Goal: Task Accomplishment & Management: Manage account settings

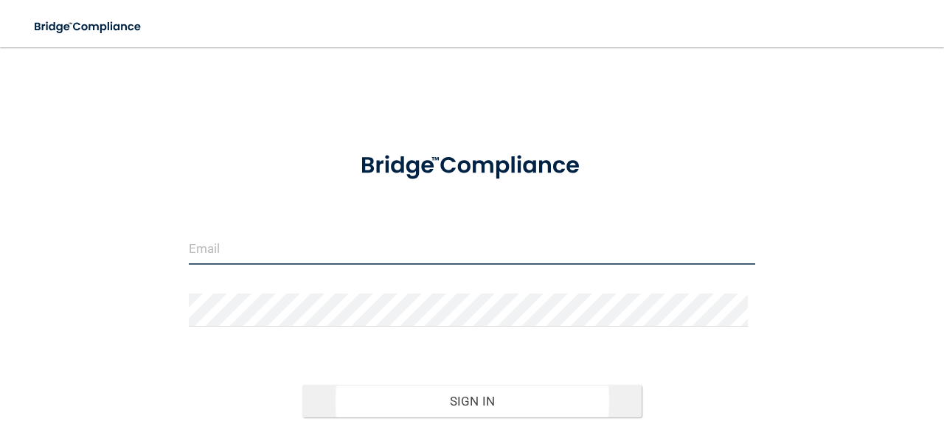
type input "[EMAIL_ADDRESS][DOMAIN_NAME]"
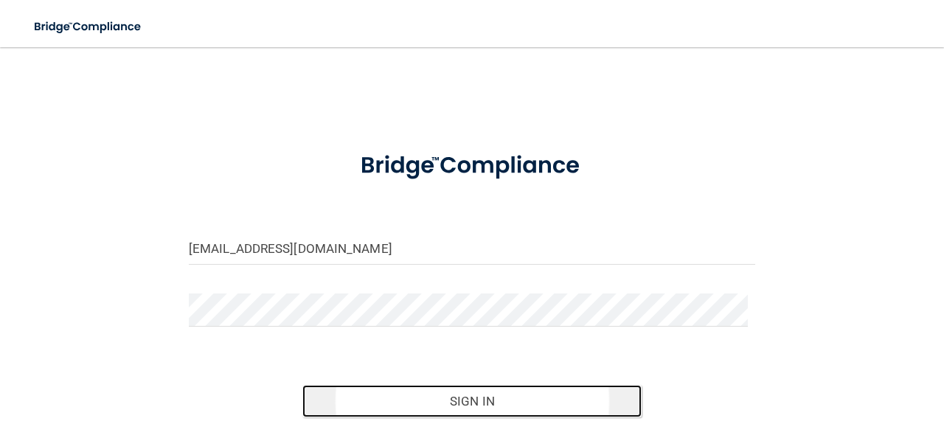
click at [483, 403] on button "Sign In" at bounding box center [472, 401] width 340 height 32
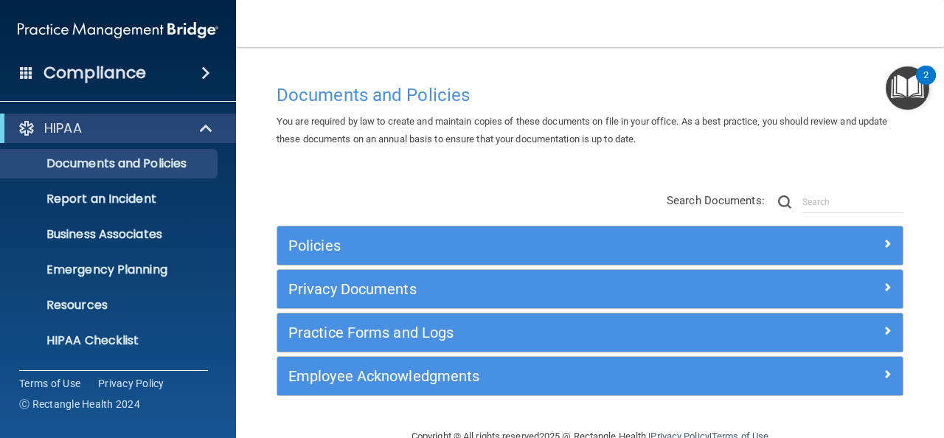
scroll to position [32, 0]
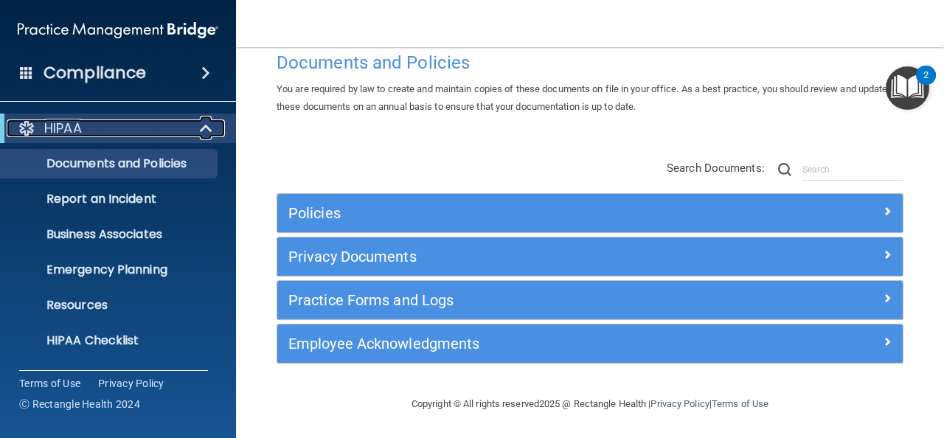
click at [204, 125] on span at bounding box center [207, 128] width 13 height 18
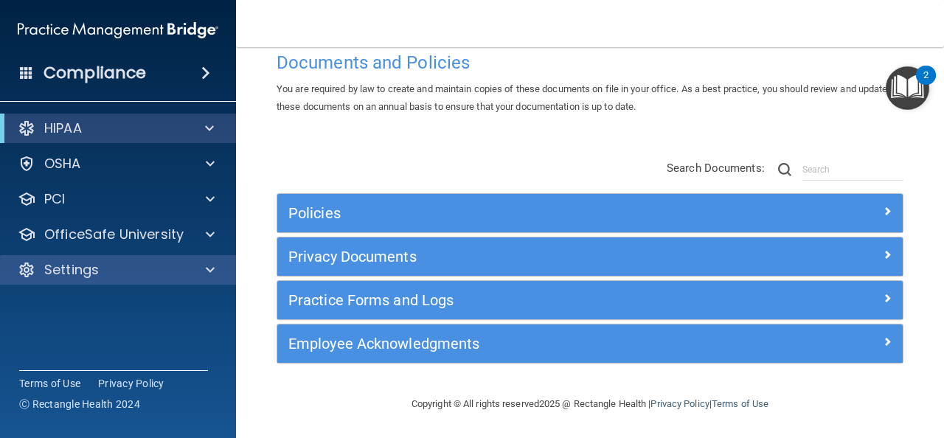
click at [139, 255] on div "Settings" at bounding box center [118, 269] width 237 height 29
click at [190, 272] on div at bounding box center [207, 270] width 37 height 18
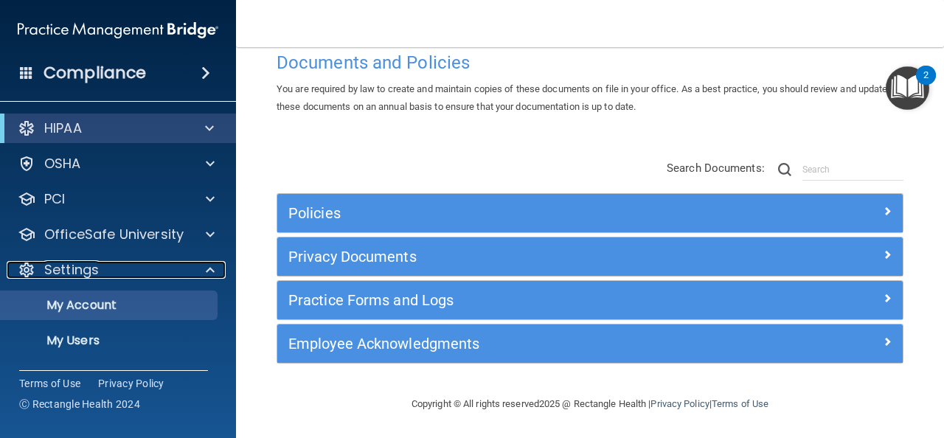
scroll to position [68, 0]
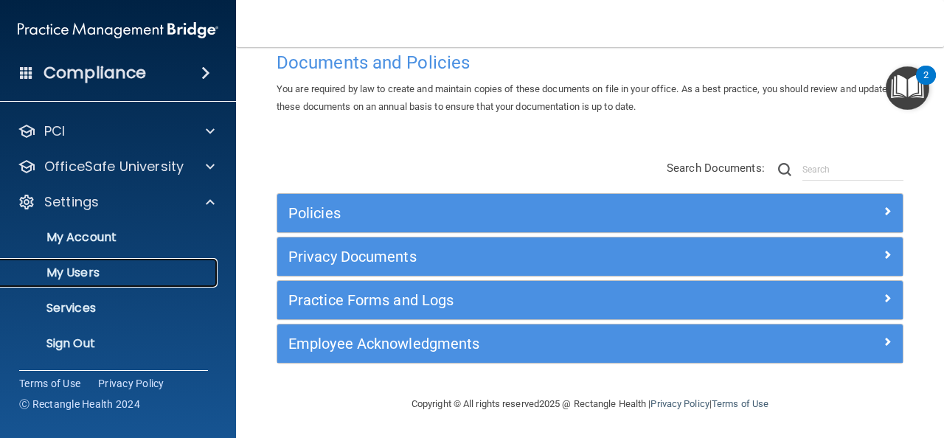
click at [99, 262] on link "My Users" at bounding box center [101, 272] width 232 height 29
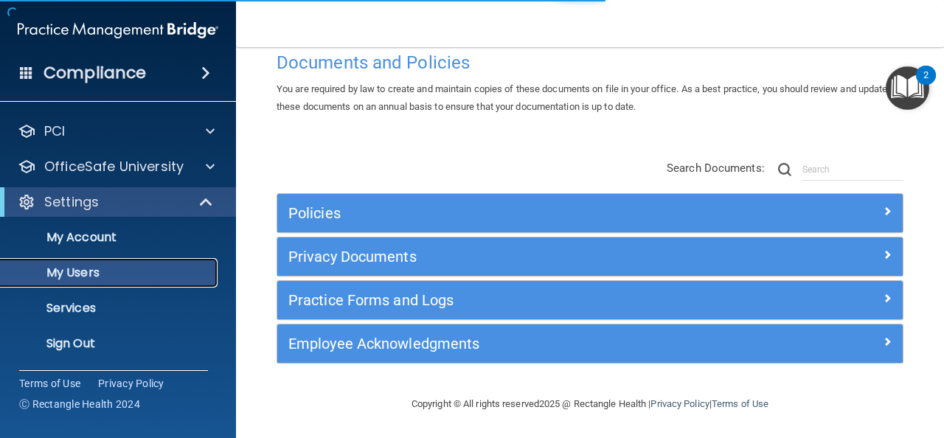
select select "20"
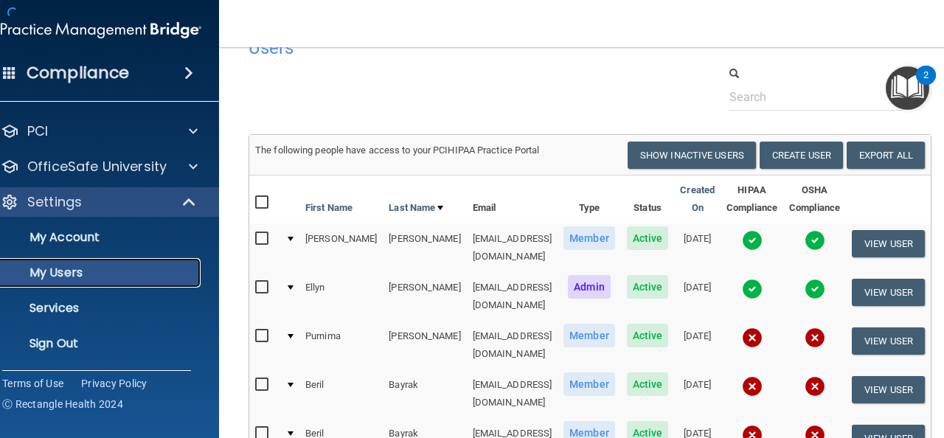
scroll to position [763, 0]
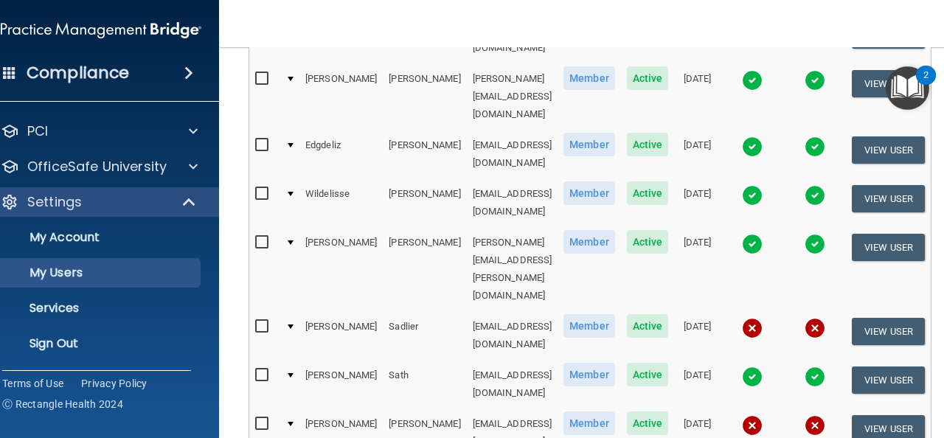
drag, startPoint x: 390, startPoint y: 108, endPoint x: 552, endPoint y: 98, distance: 161.8
click at [552, 311] on td "[EMAIL_ADDRESS][DOMAIN_NAME]" at bounding box center [512, 335] width 91 height 49
copy td "[EMAIL_ADDRESS][DOMAIN_NAME]"
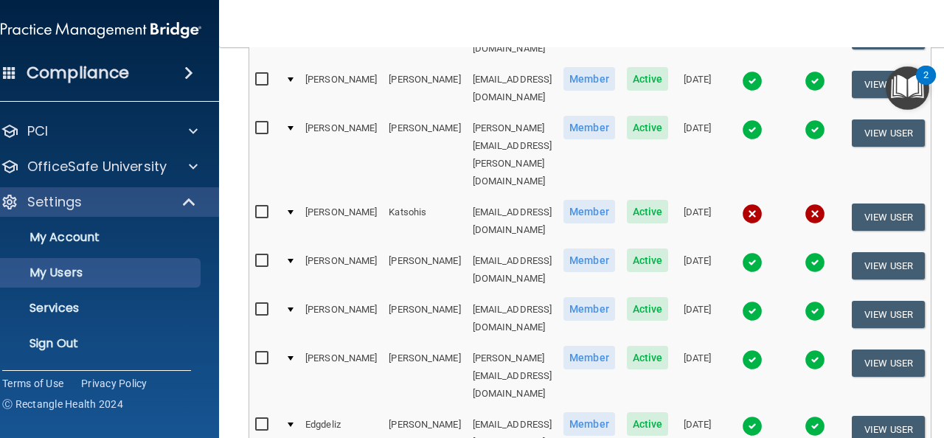
scroll to position [495, 0]
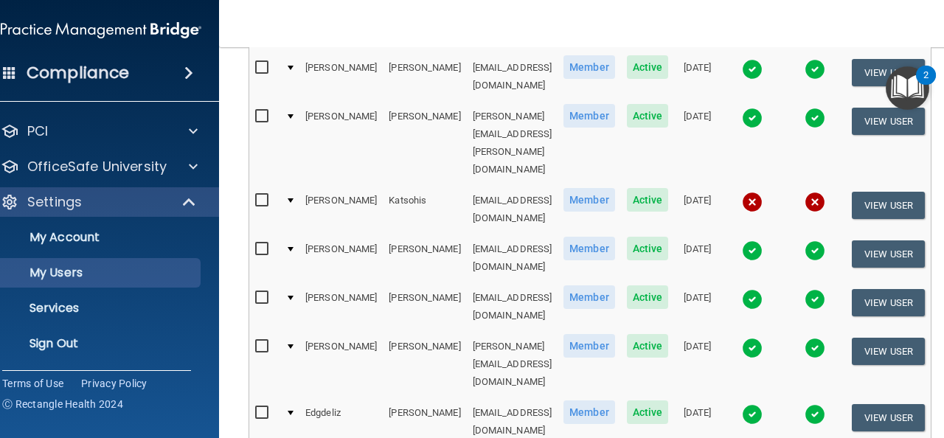
checkbox input "true"
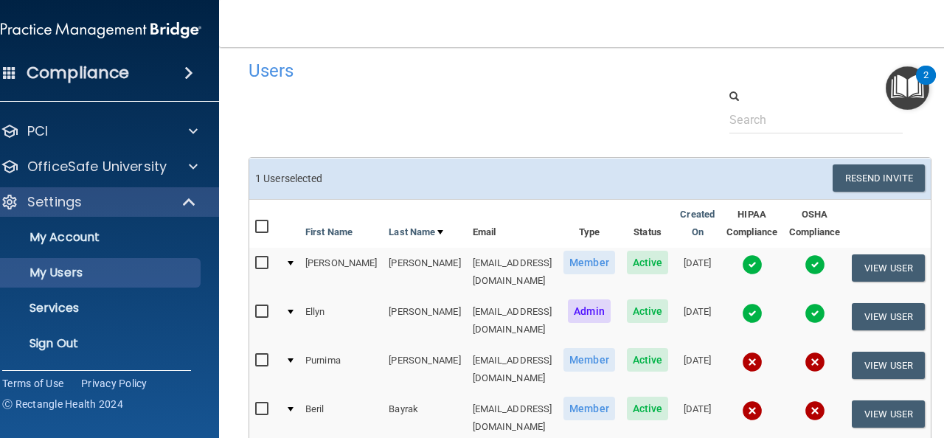
scroll to position [0, 0]
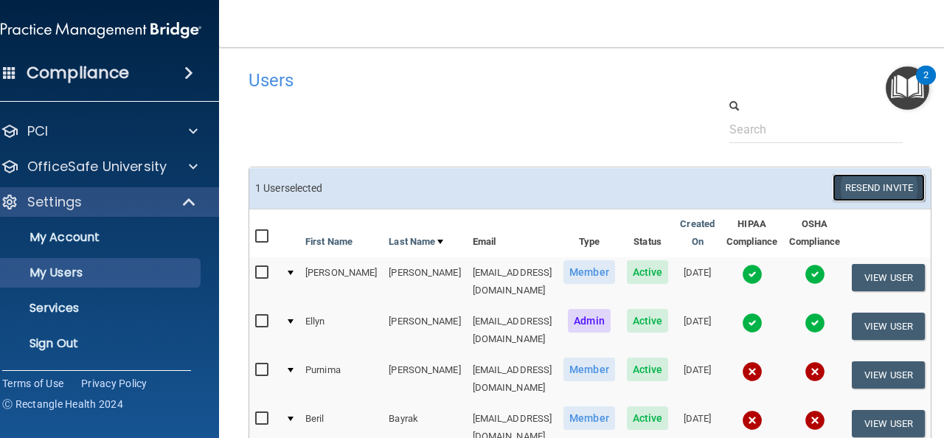
click at [882, 178] on button "Resend Invite" at bounding box center [878, 187] width 92 height 27
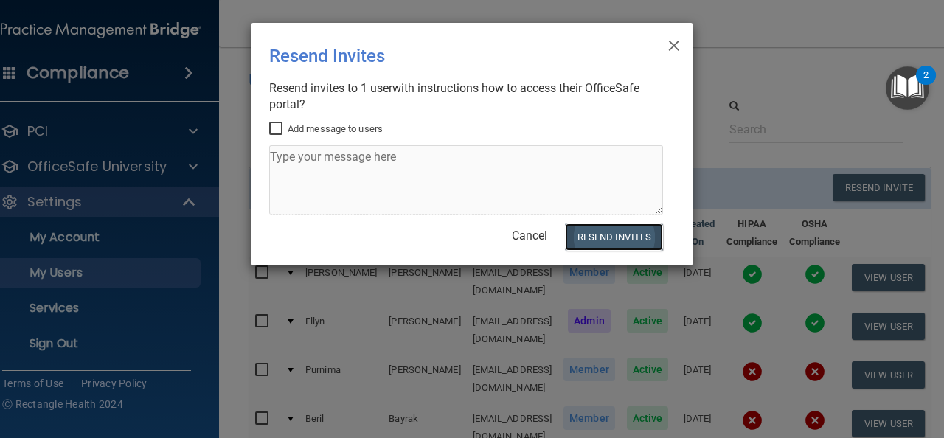
click at [599, 234] on button "Resend Invites" at bounding box center [614, 236] width 98 height 27
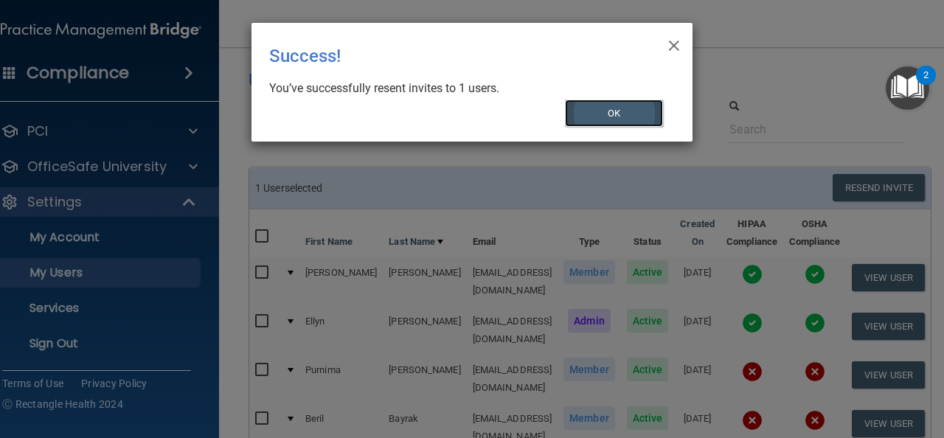
click at [630, 119] on button "OK" at bounding box center [614, 113] width 99 height 27
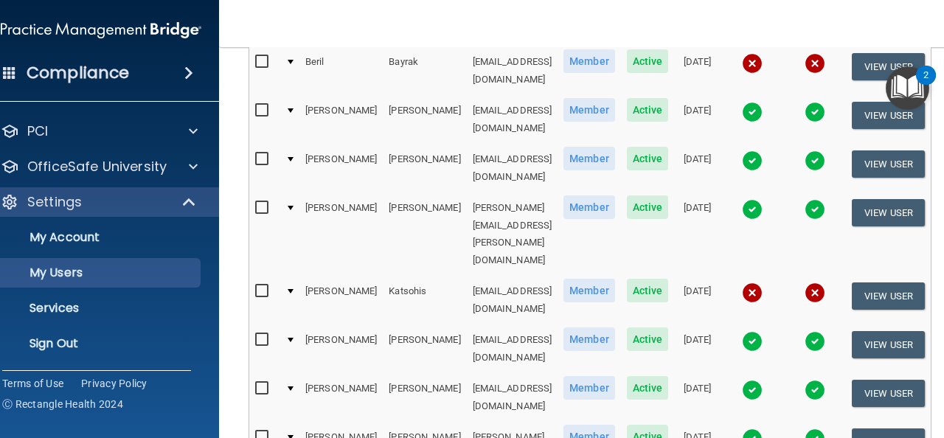
scroll to position [495, 0]
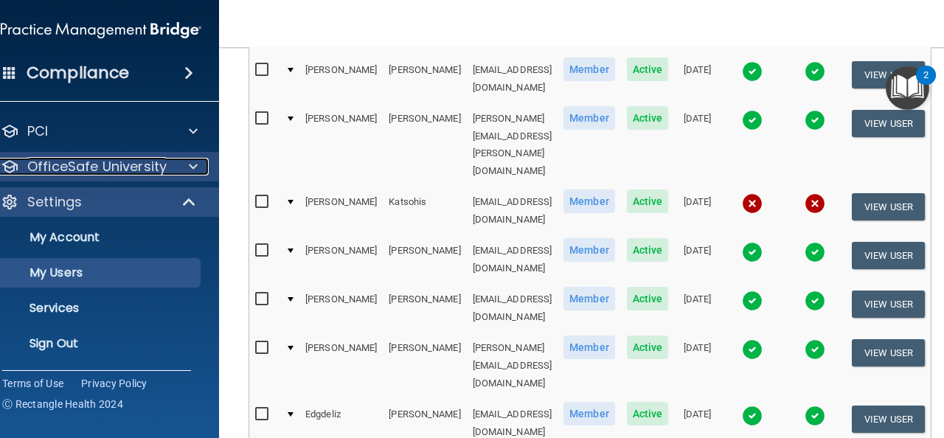
click at [103, 159] on p "OfficeSafe University" at bounding box center [96, 167] width 139 height 18
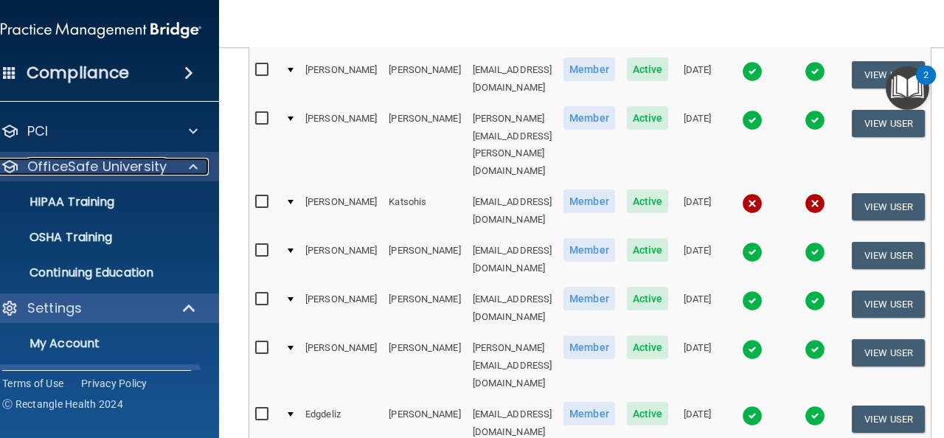
click at [27, 171] on p "OfficeSafe University" at bounding box center [96, 167] width 139 height 18
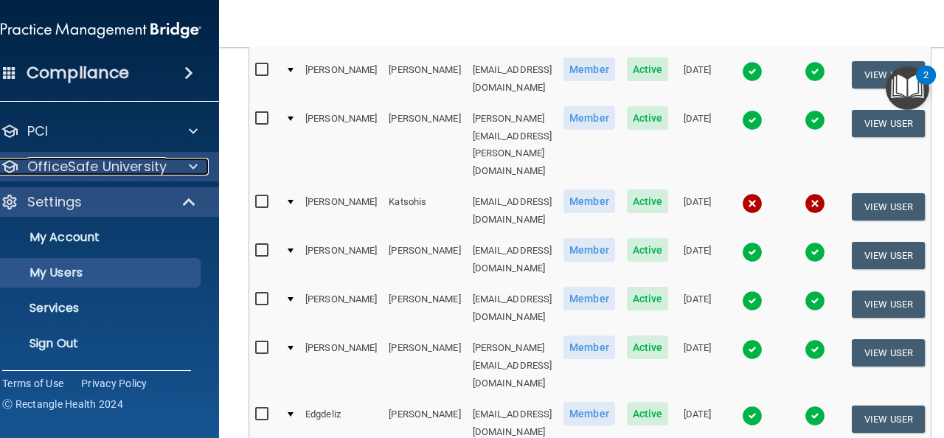
click at [27, 171] on p "OfficeSafe University" at bounding box center [96, 167] width 139 height 18
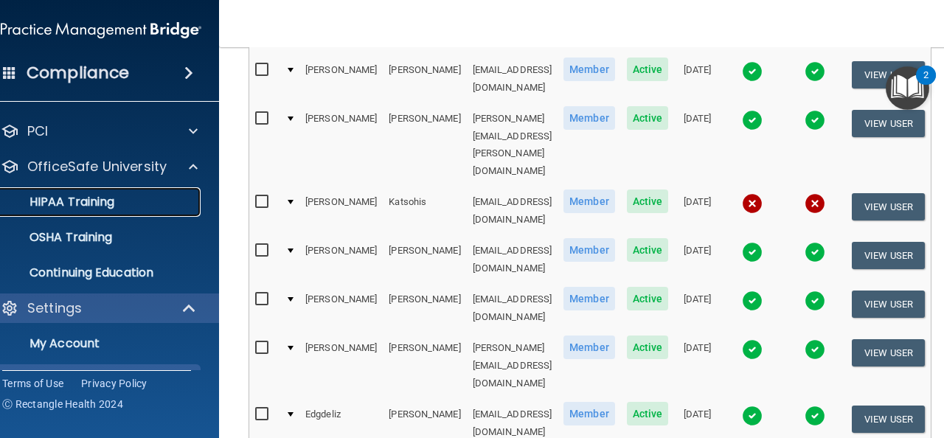
click at [27, 192] on link "HIPAA Training" at bounding box center [84, 201] width 232 height 29
